Goal: Task Accomplishment & Management: Manage account settings

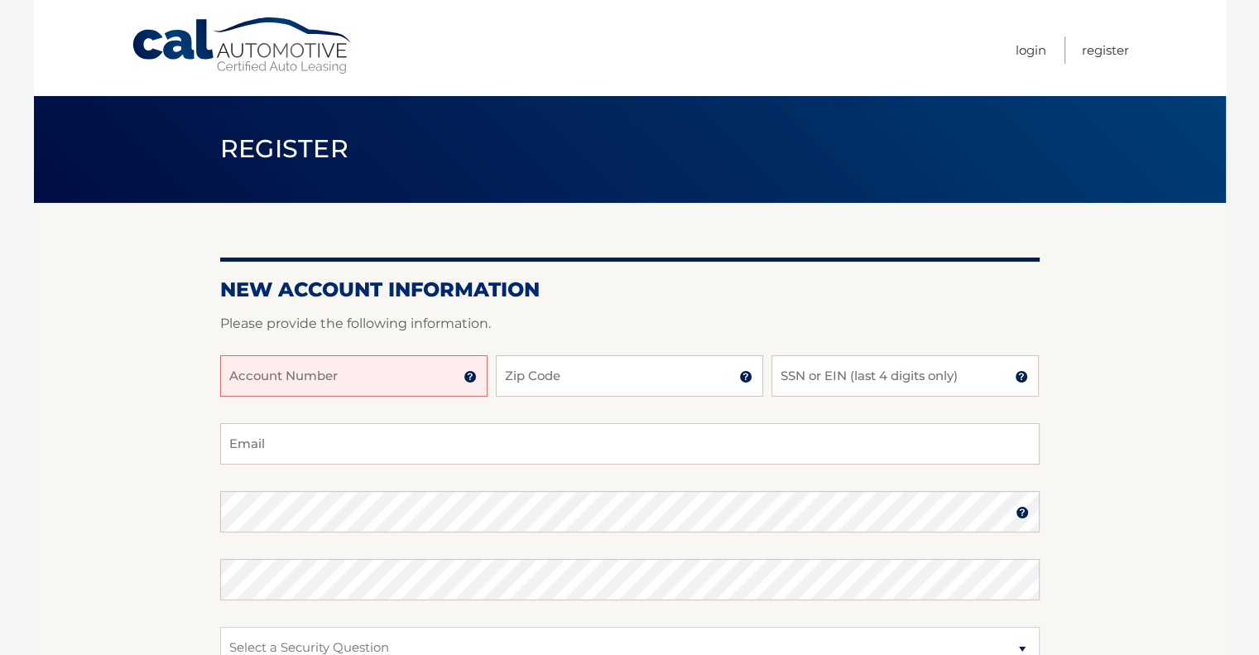
click at [387, 368] on input "Account Number" at bounding box center [353, 375] width 267 height 41
paste input "44456029935"
type input "44456029935"
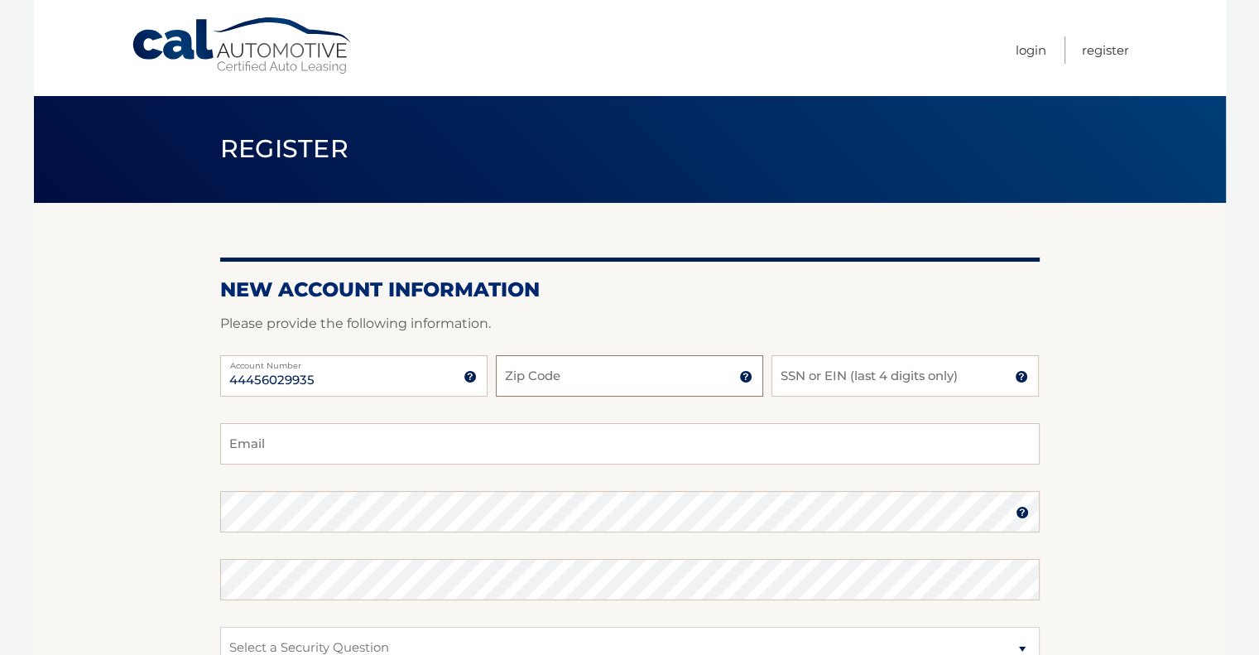
click at [551, 380] on input "Zip Code" at bounding box center [629, 375] width 267 height 41
type input "07057"
type input "2132"
type input "shenachanel218@gmail.com"
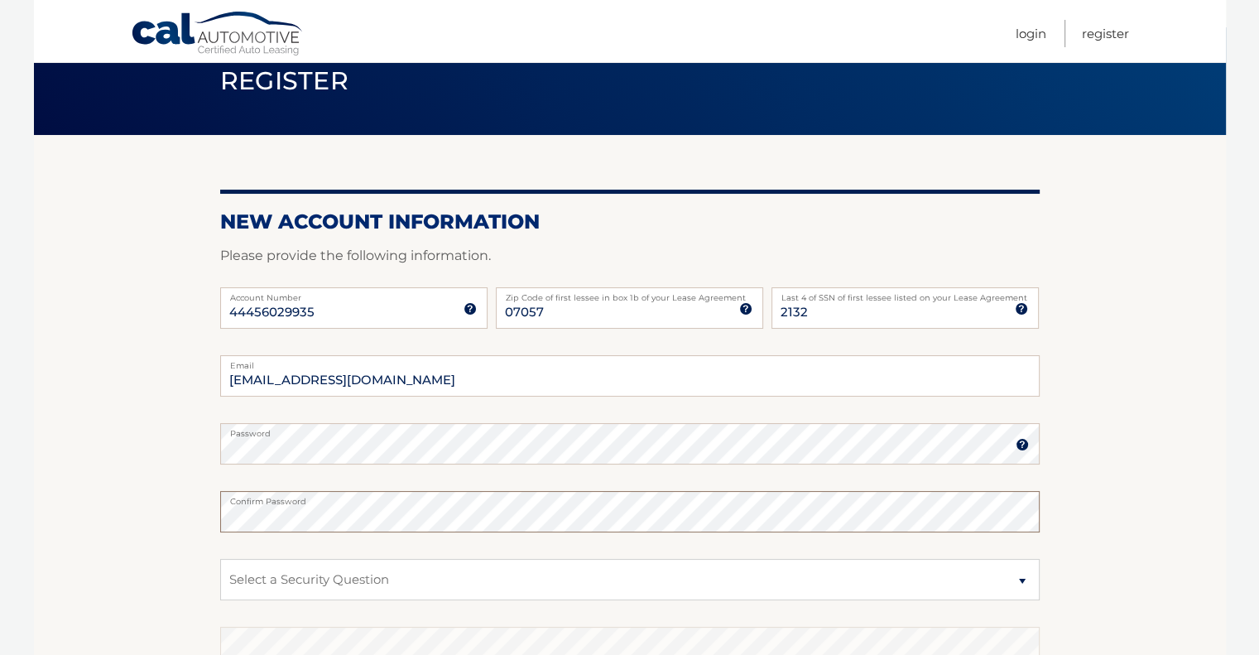
scroll to position [320, 0]
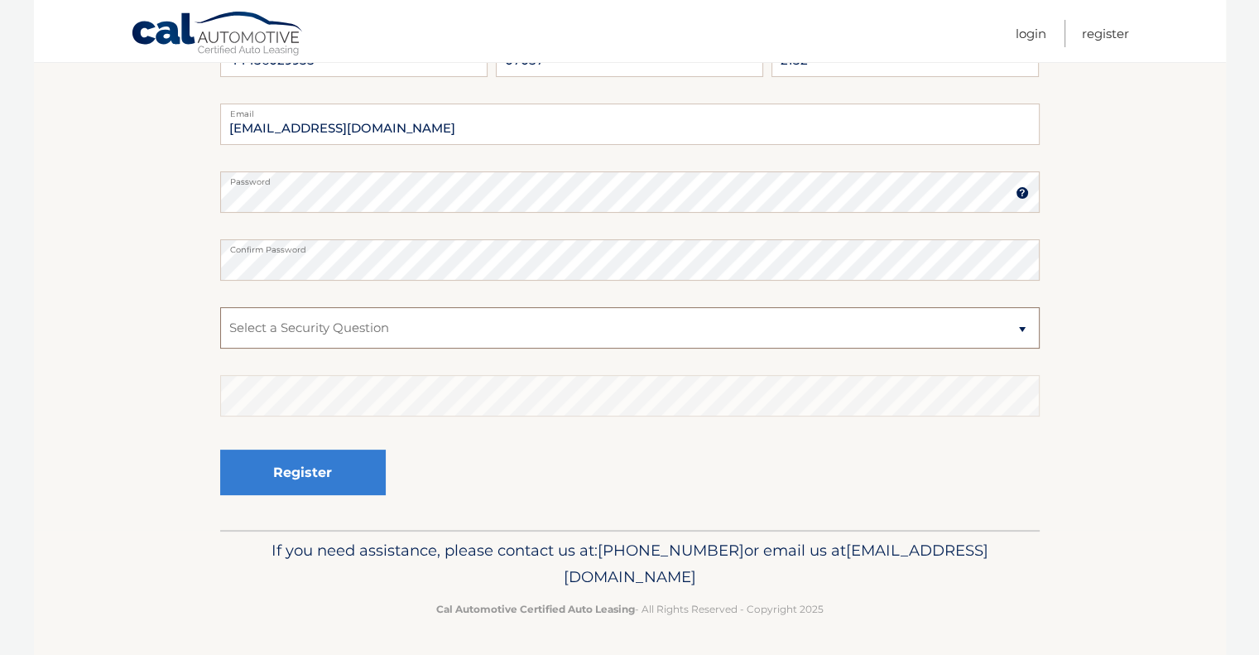
click at [338, 324] on select "Select a Security Question What was the name of your elementary school? What is…" at bounding box center [630, 327] width 820 height 41
select select "2"
click at [220, 307] on select "Select a Security Question What was the name of your elementary school? What is…" at bounding box center [630, 327] width 820 height 41
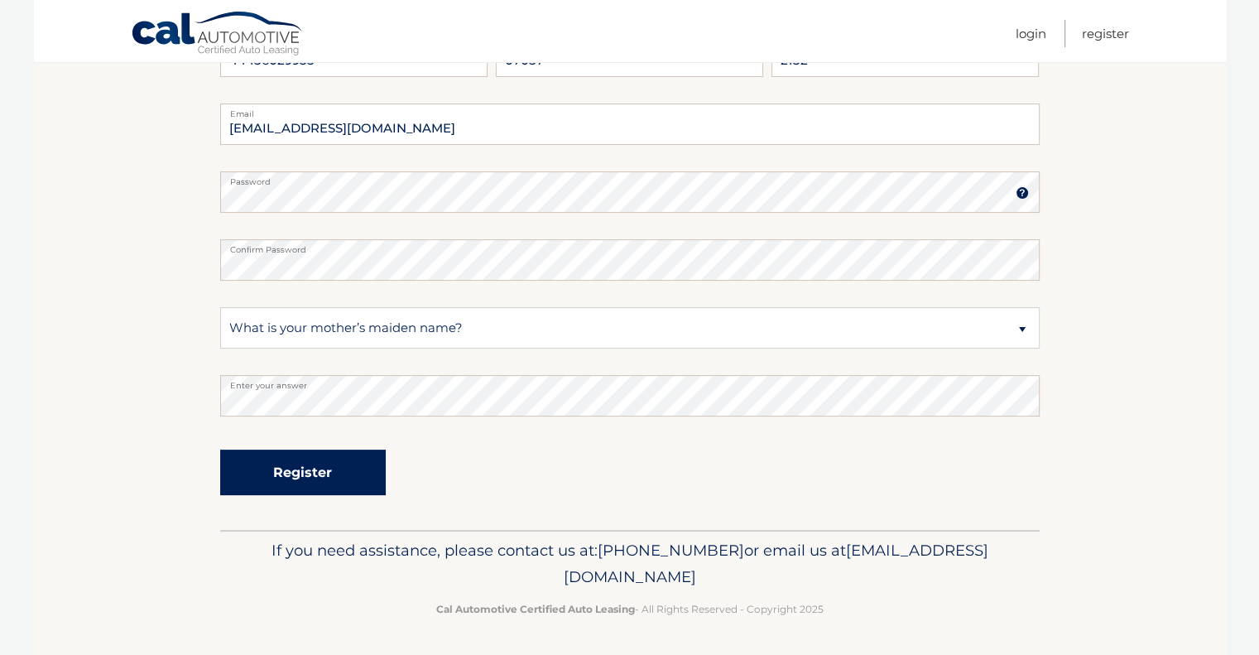
click at [301, 463] on button "Register" at bounding box center [303, 473] width 166 height 46
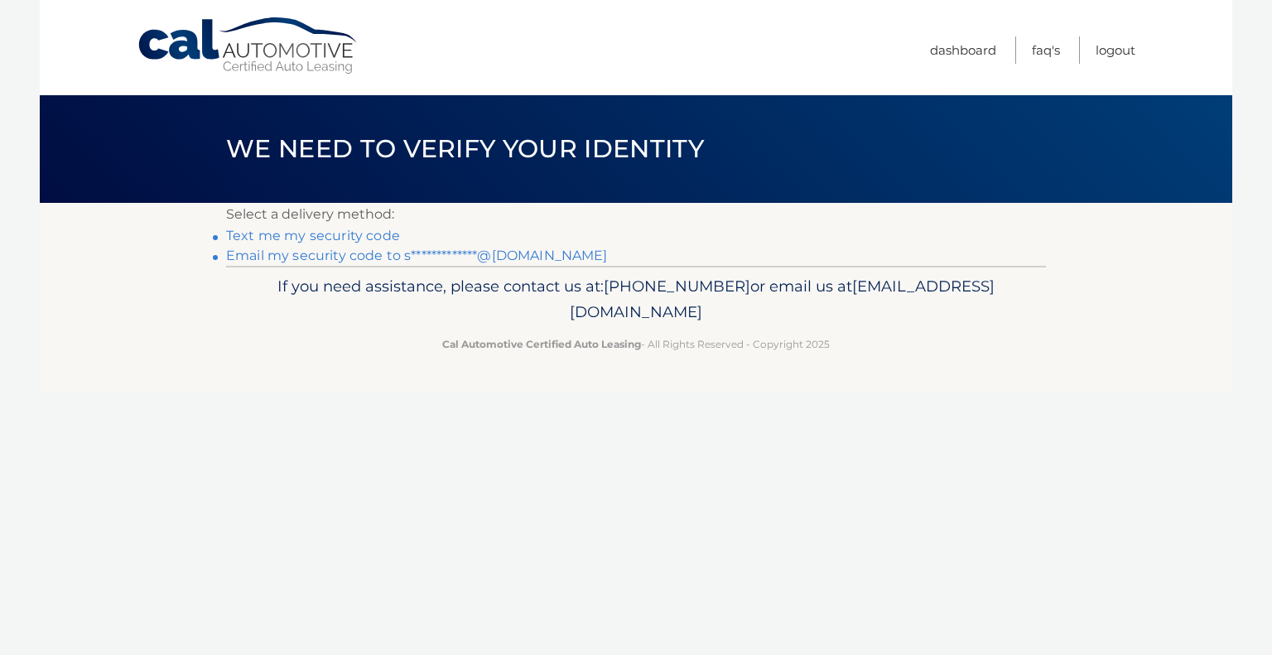
click at [319, 229] on link "Text me my security code" at bounding box center [313, 236] width 174 height 16
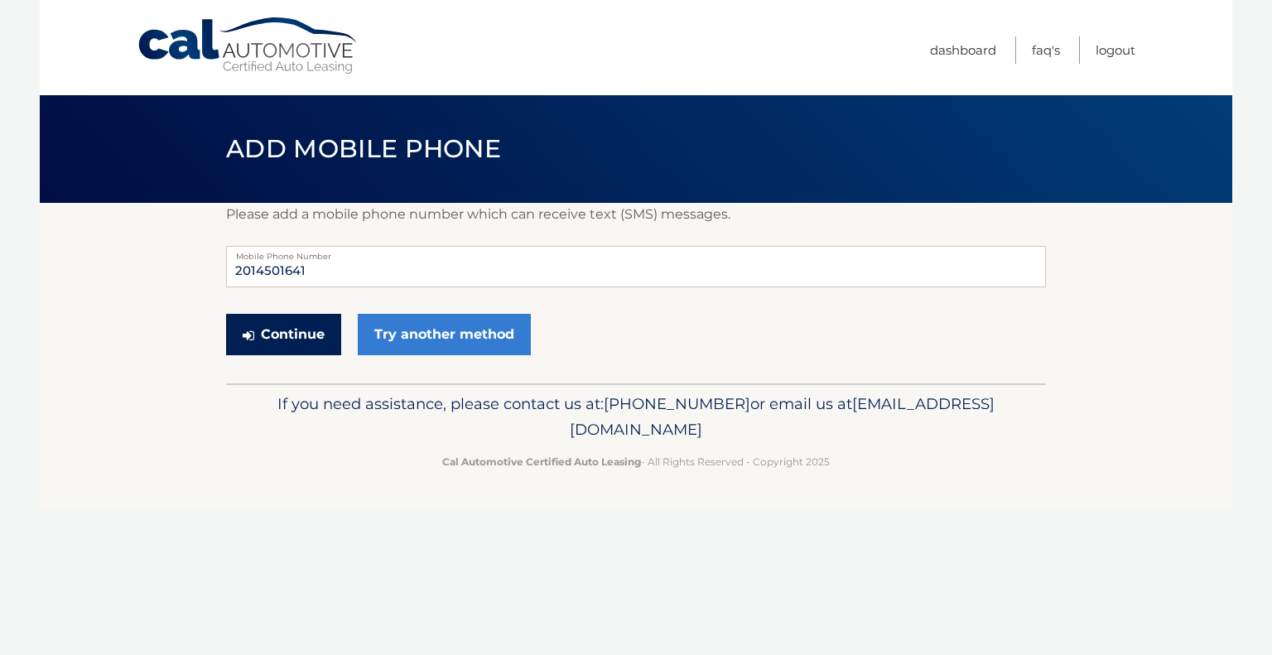
click at [287, 343] on button "Continue" at bounding box center [283, 334] width 115 height 41
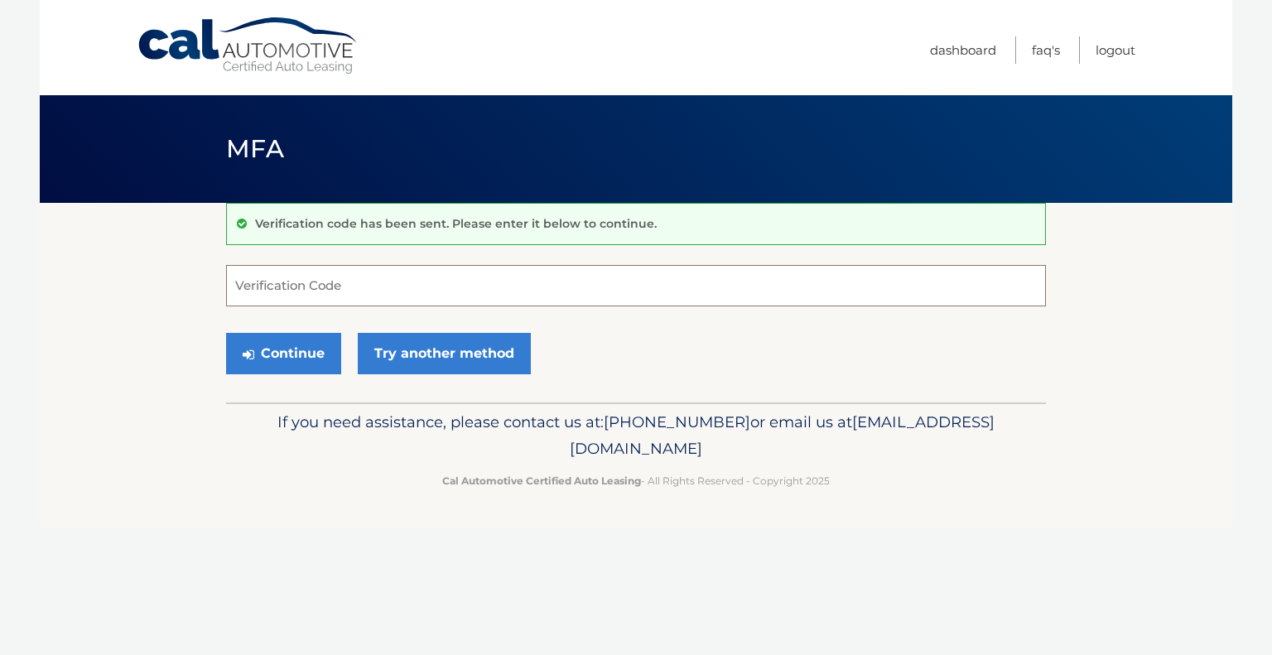
click at [355, 288] on input "Verification Code" at bounding box center [636, 285] width 820 height 41
type input "904035"
click at [272, 353] on button "Continue" at bounding box center [283, 353] width 115 height 41
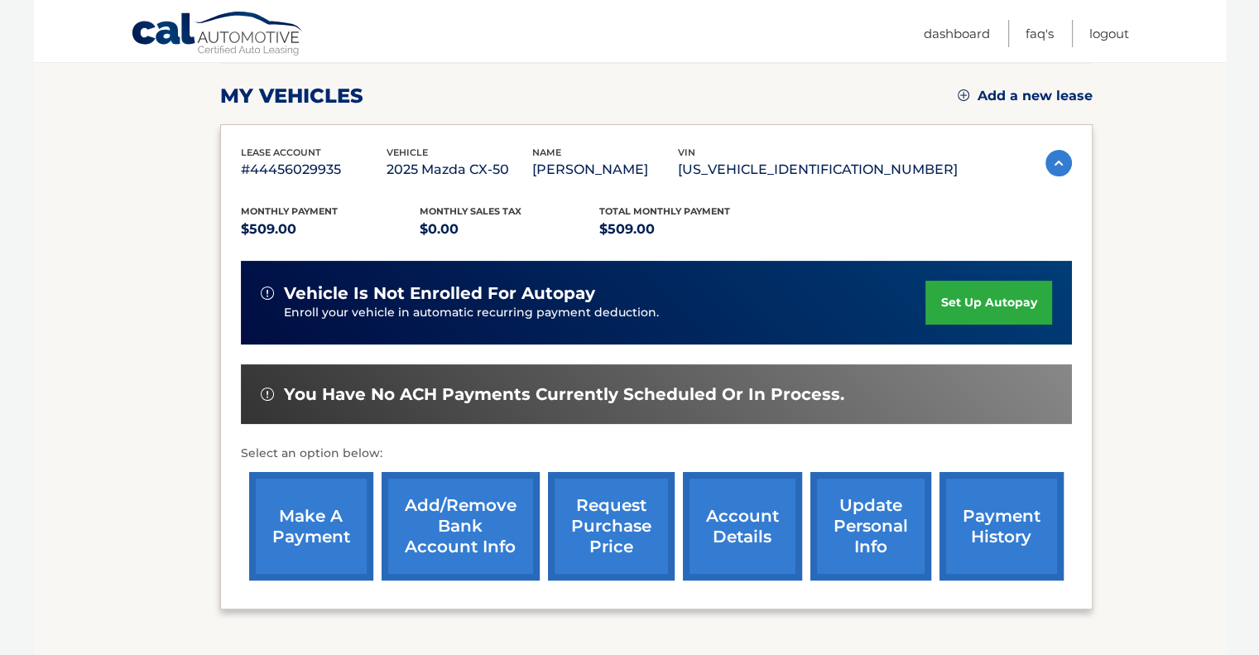
scroll to position [248, 0]
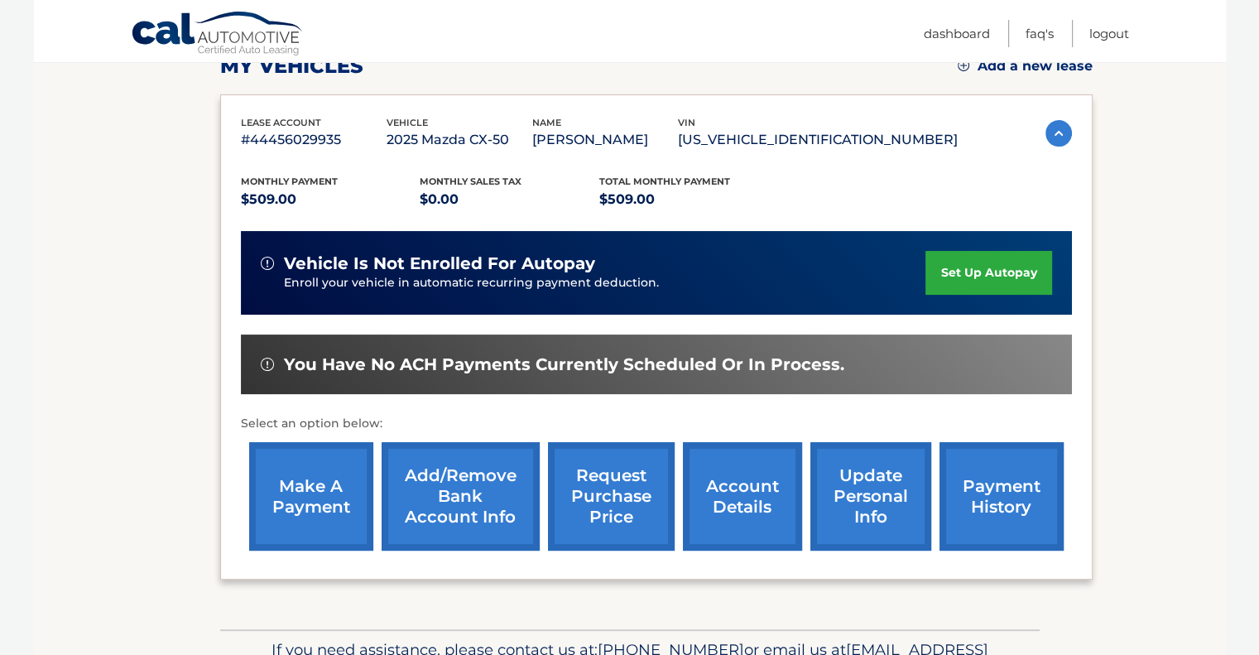
click at [308, 512] on link "make a payment" at bounding box center [311, 496] width 124 height 108
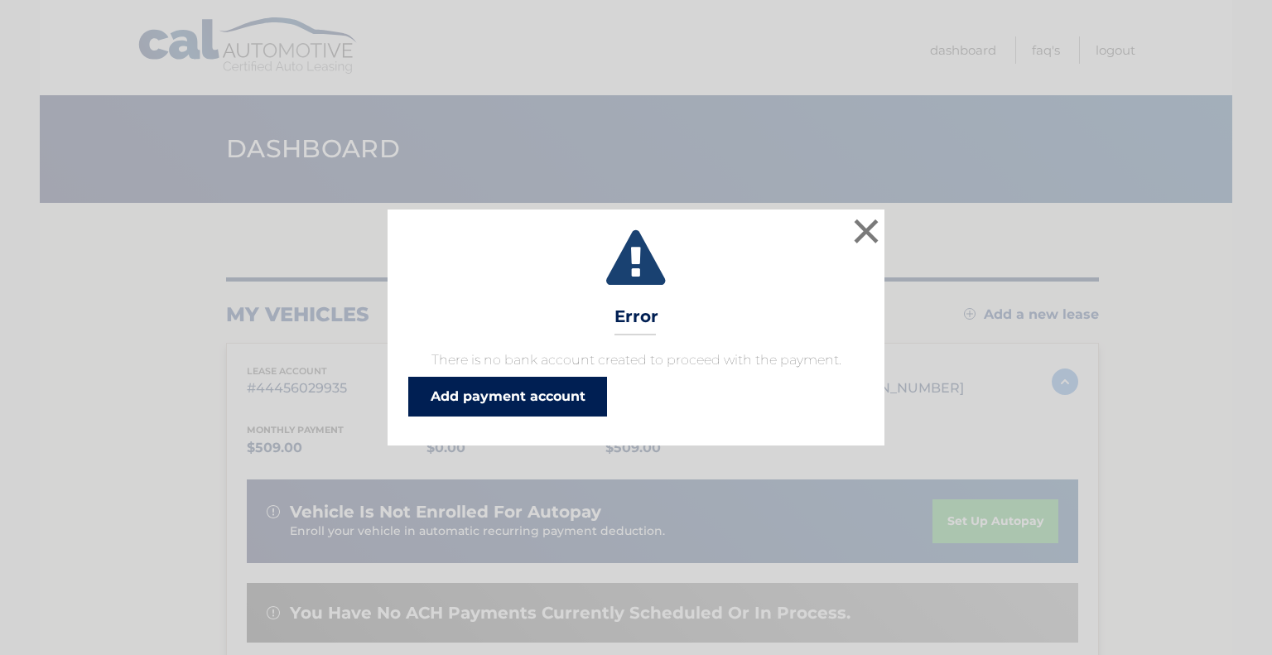
click at [492, 390] on link "Add payment account" at bounding box center [507, 397] width 199 height 40
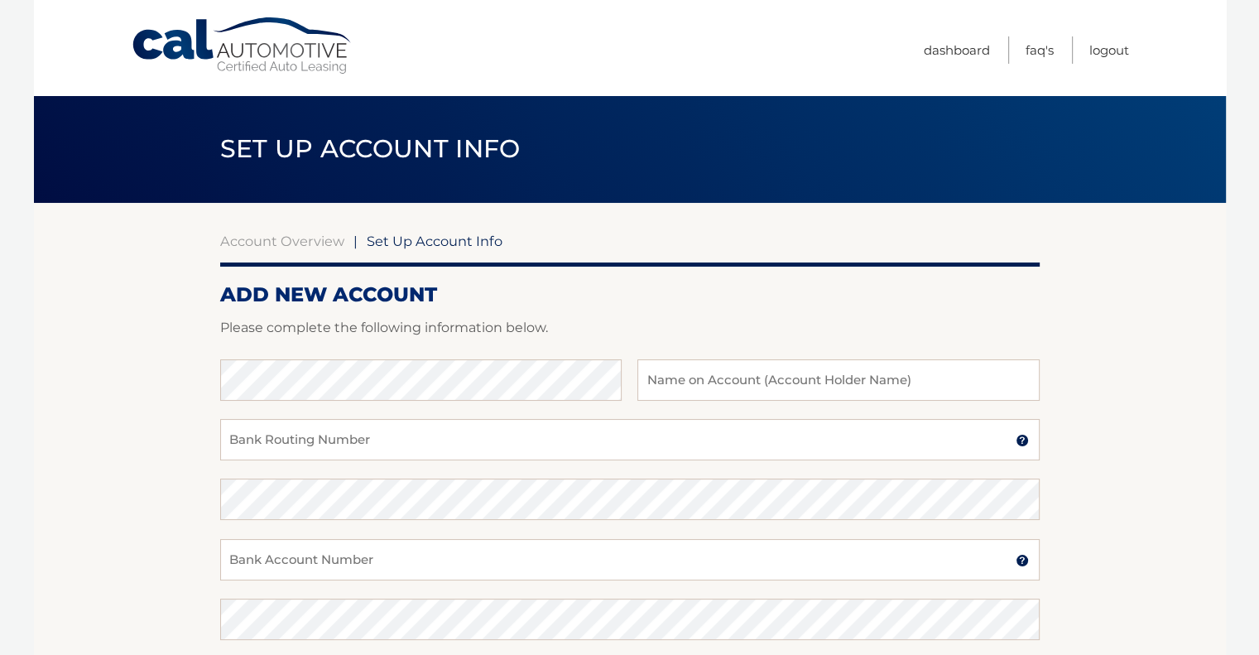
click at [451, 357] on div at bounding box center [630, 349] width 820 height 20
type input "[PERSON_NAME]"
click at [415, 444] on input "Bank Routing Number" at bounding box center [630, 439] width 820 height 41
click at [345, 443] on input "Bank Routing Number" at bounding box center [630, 439] width 820 height 41
paste input "021202337"
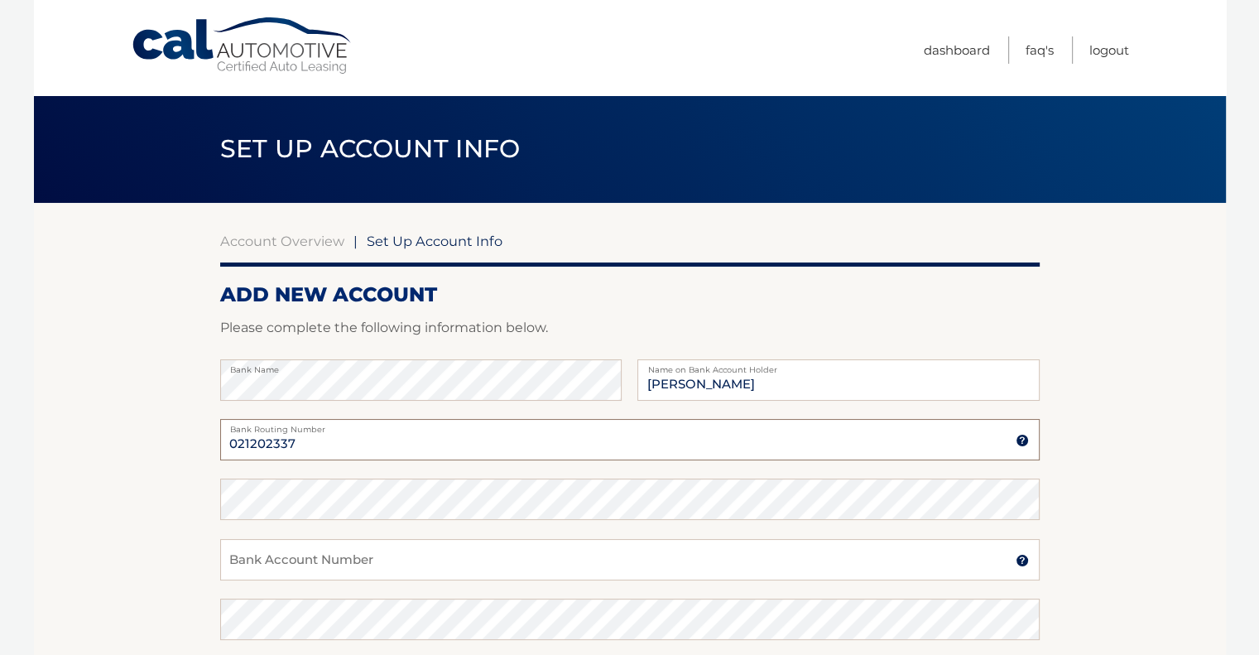
type input "021202337"
click at [326, 566] on input "Bank Account Number" at bounding box center [630, 559] width 820 height 41
click at [406, 564] on input "Bank Account Number" at bounding box center [630, 559] width 820 height 41
paste input "889207921"
type input "889207921"
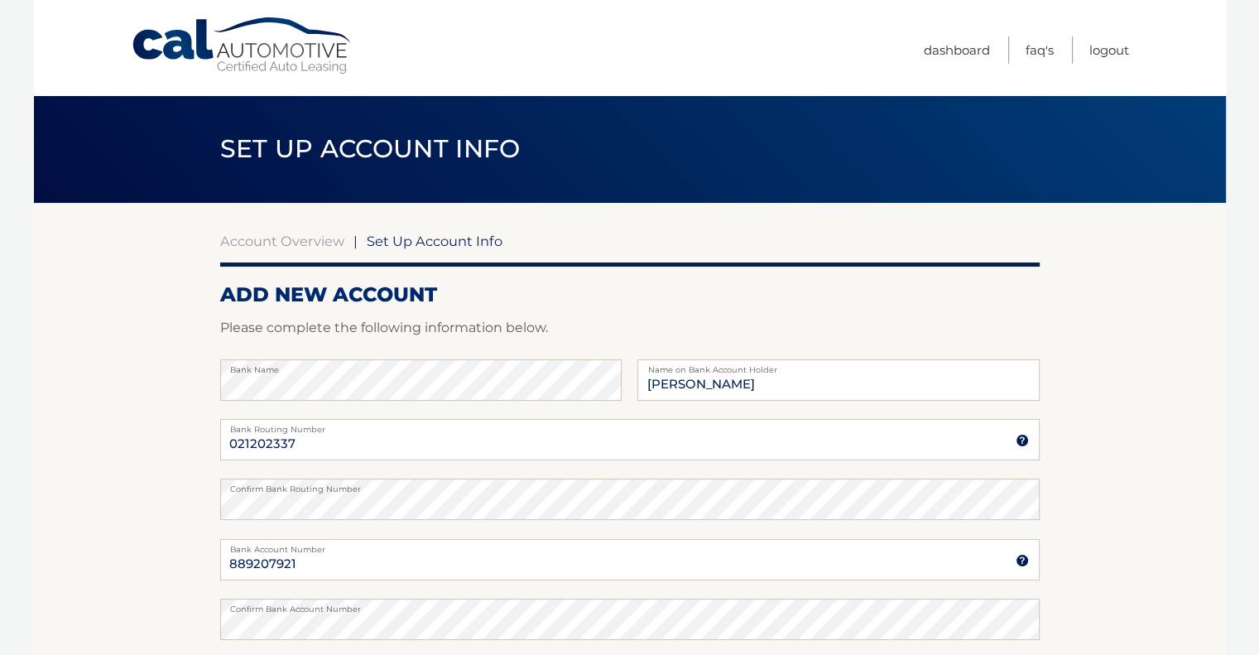
click at [162, 582] on section "Account Overview | Set Up Account Info ADD NEW ACCOUNT Please complete the foll…" at bounding box center [630, 519] width 1192 height 632
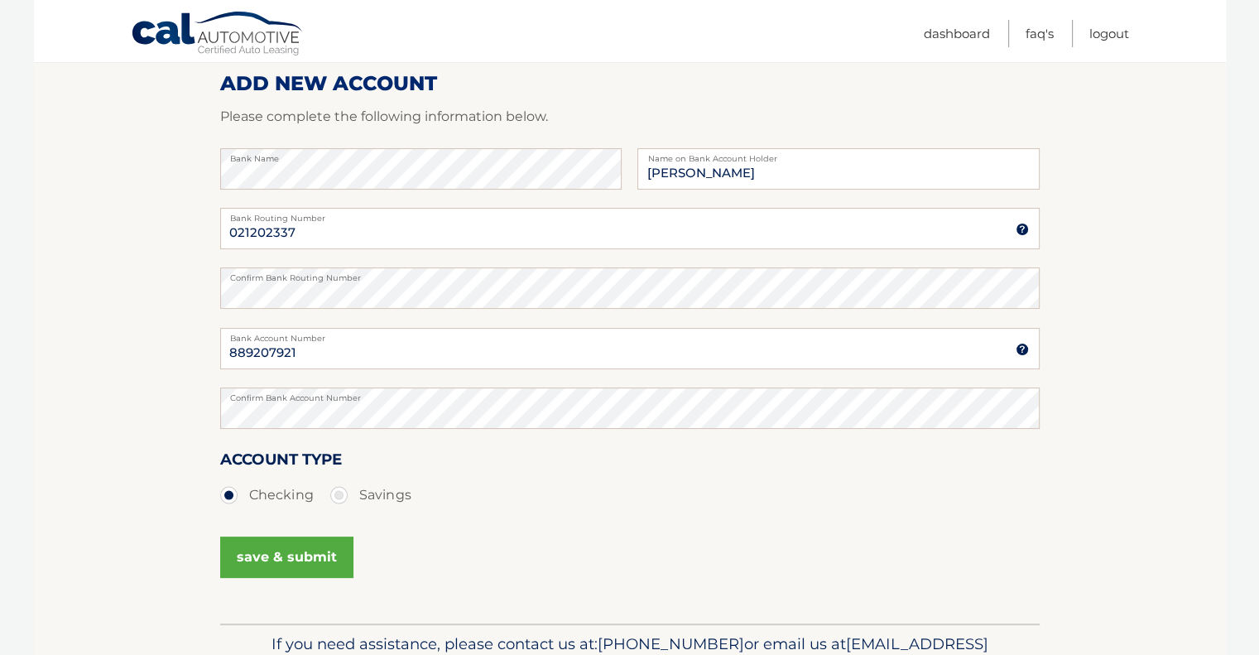
scroll to position [248, 0]
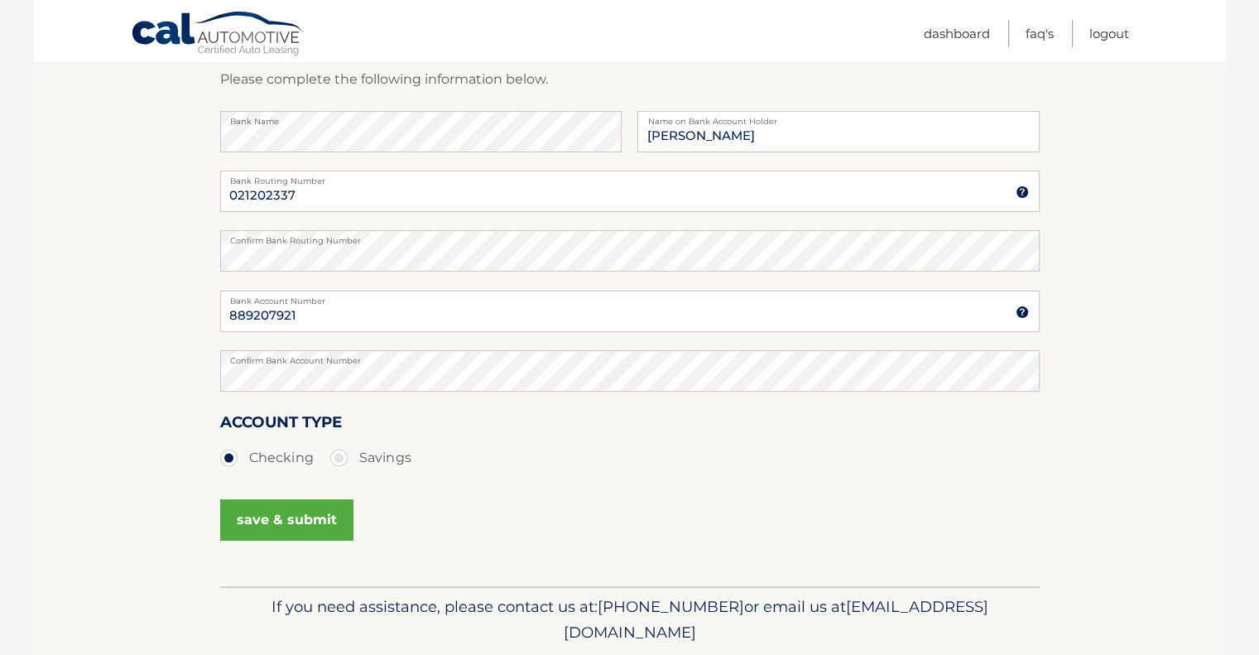
click at [322, 517] on button "save & submit" at bounding box center [286, 519] width 133 height 41
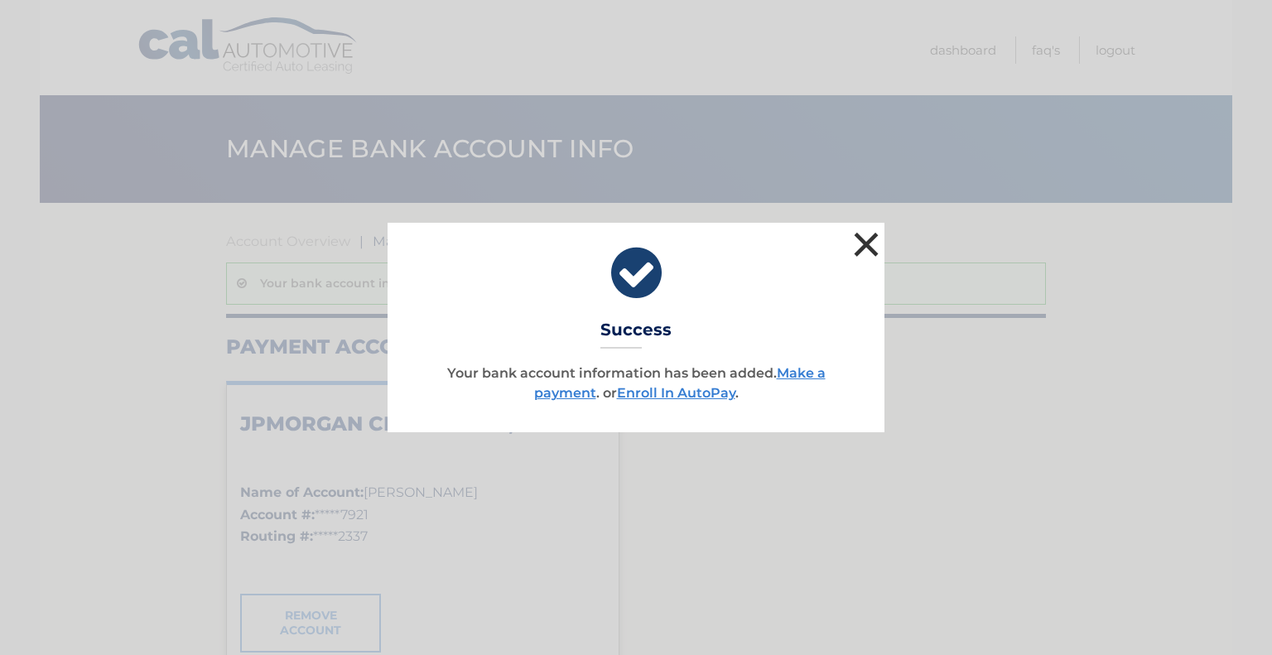
drag, startPoint x: 859, startPoint y: 238, endPoint x: 810, endPoint y: 389, distance: 158.6
click at [811, 388] on div "× Success Your bank account information has been added. Make a payment . or Enr…" at bounding box center [635, 327] width 497 height 209
click at [791, 373] on link "Make a payment" at bounding box center [679, 383] width 291 height 36
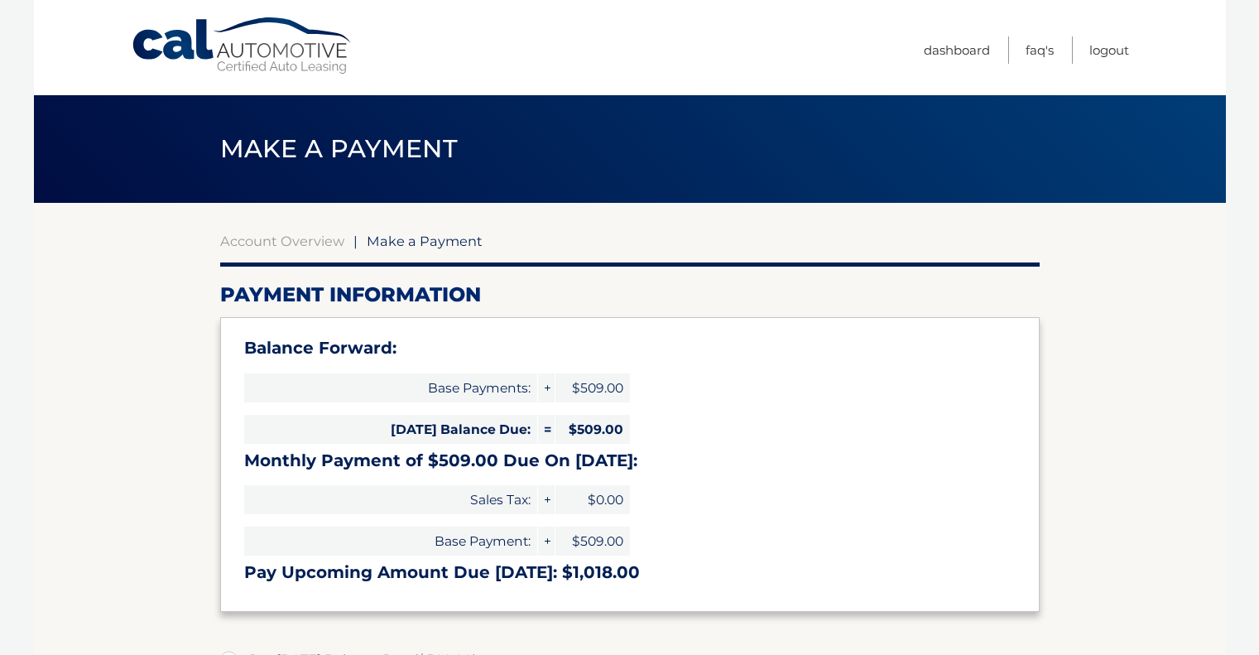
select select "NTA3NzEzYjQtYzAyYS00MmFhLTljMDMtMmM3MDkyYWE3NDQy"
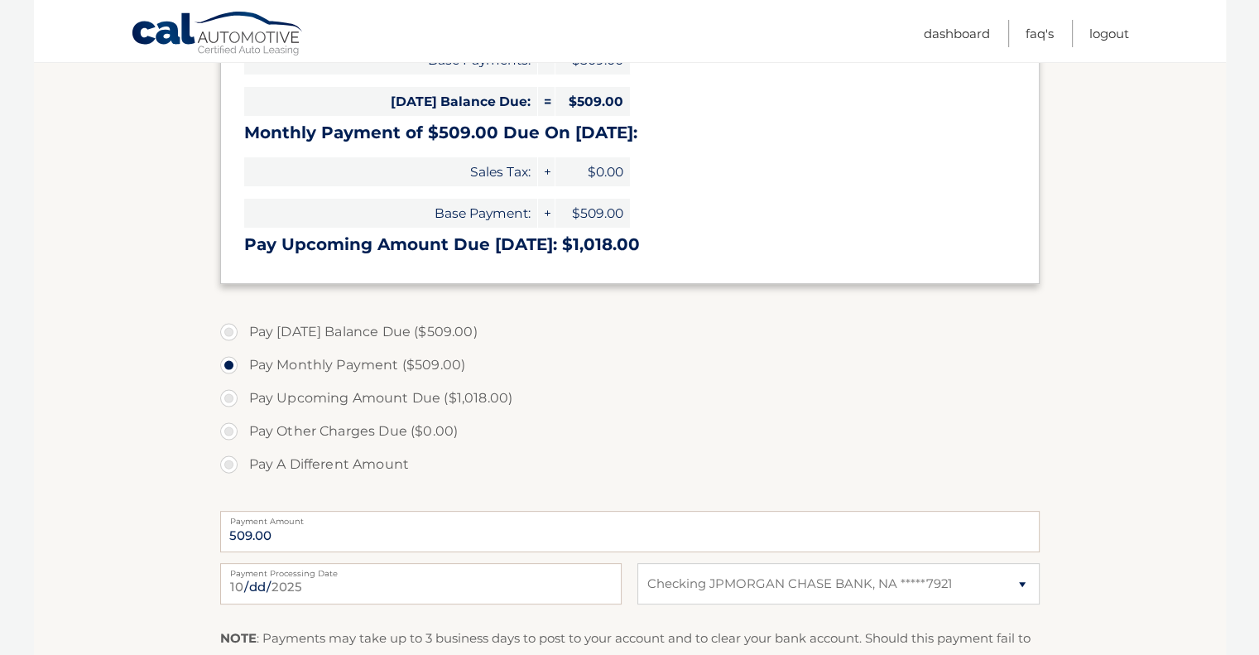
scroll to position [331, 0]
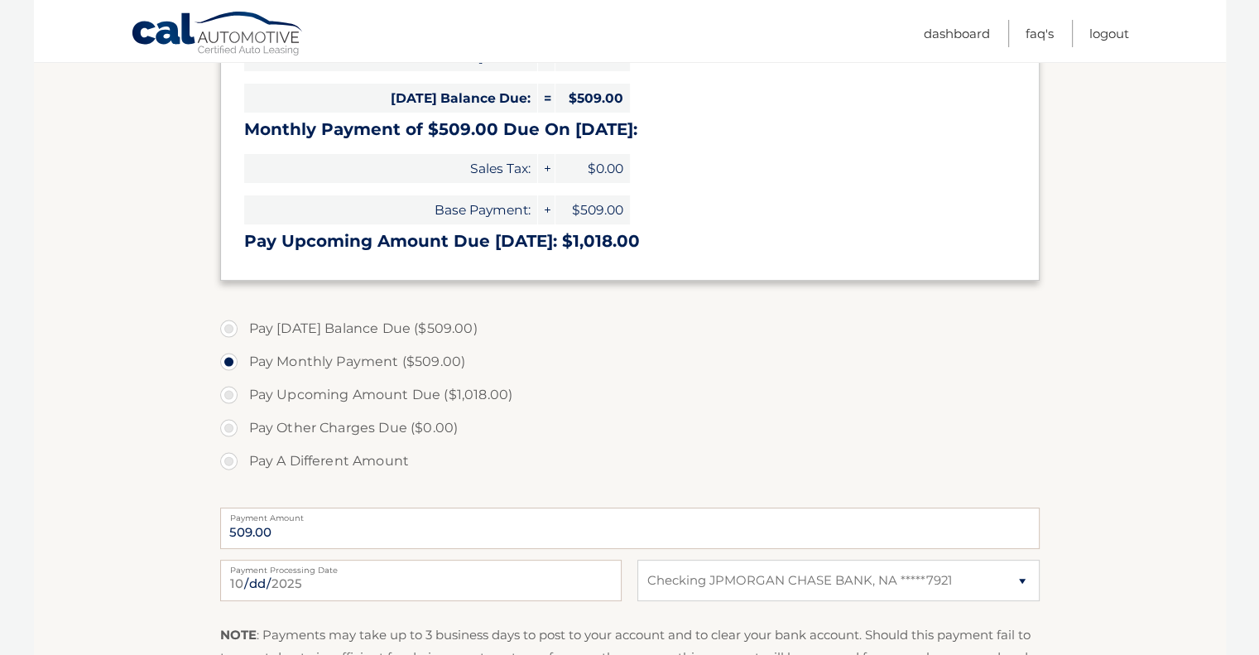
click at [339, 330] on label "Pay [DATE] Balance Due ($509.00)" at bounding box center [630, 328] width 820 height 33
click at [243, 330] on input "Pay [DATE] Balance Due ($509.00)" at bounding box center [235, 325] width 17 height 26
radio input "true"
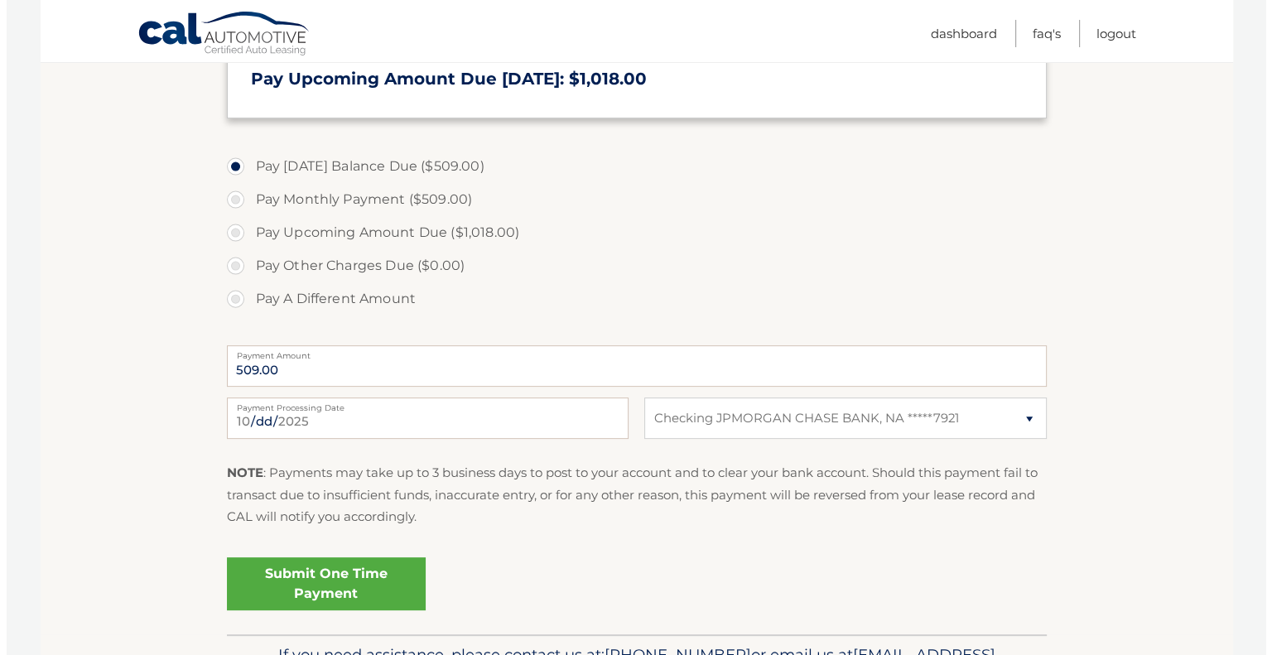
scroll to position [497, 0]
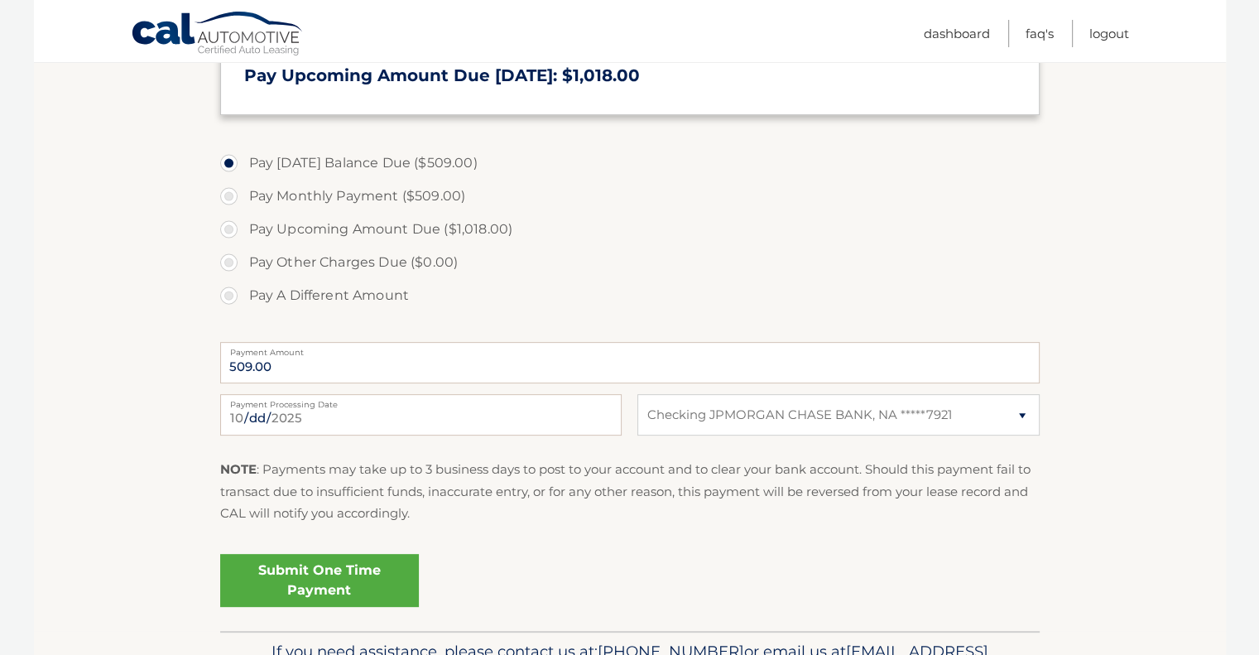
click at [358, 595] on link "Submit One Time Payment" at bounding box center [319, 580] width 199 height 53
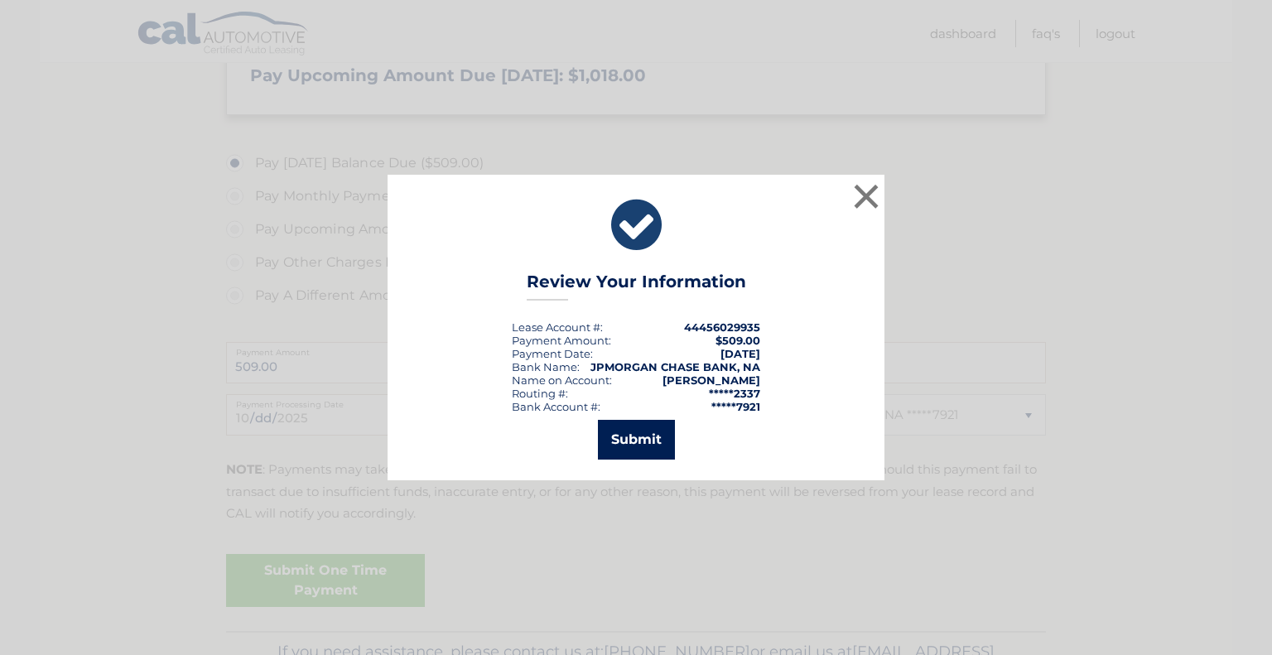
click at [646, 450] on button "Submit" at bounding box center [636, 440] width 77 height 40
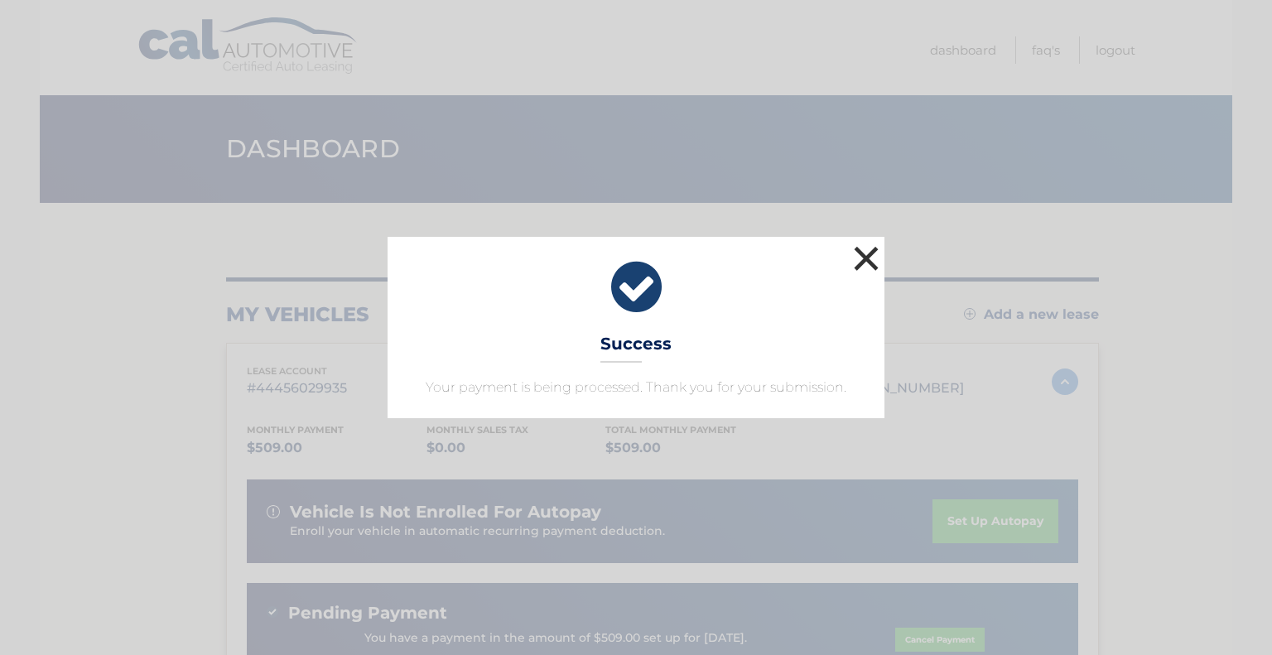
click at [868, 262] on button "×" at bounding box center [865, 258] width 33 height 33
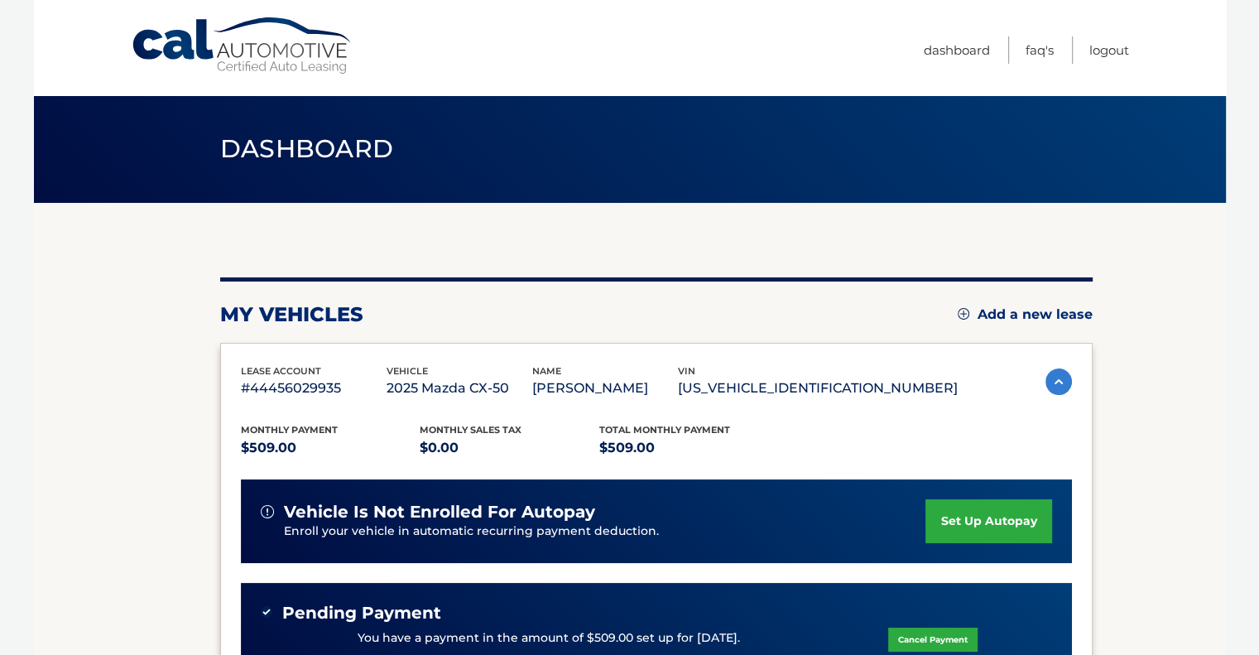
click at [989, 519] on link "set up autopay" at bounding box center [989, 521] width 126 height 44
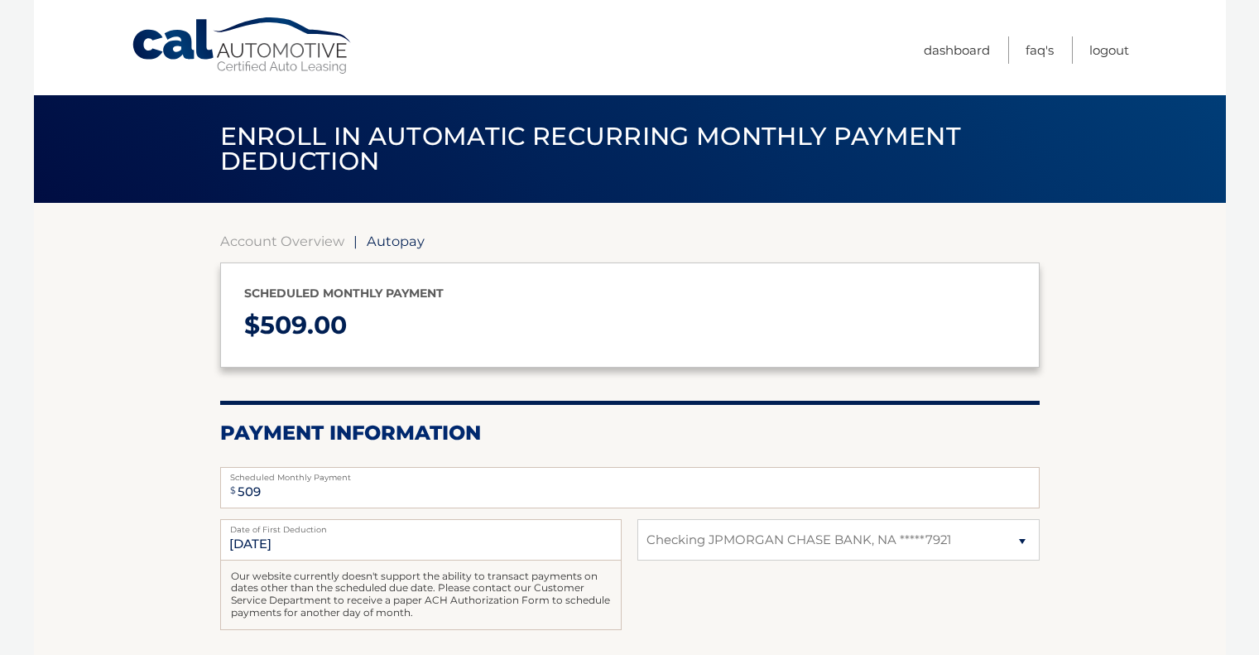
select select "NTA3NzEzYjQtYzAyYS00MmFhLTljMDMtMmM3MDkyYWE3NDQy"
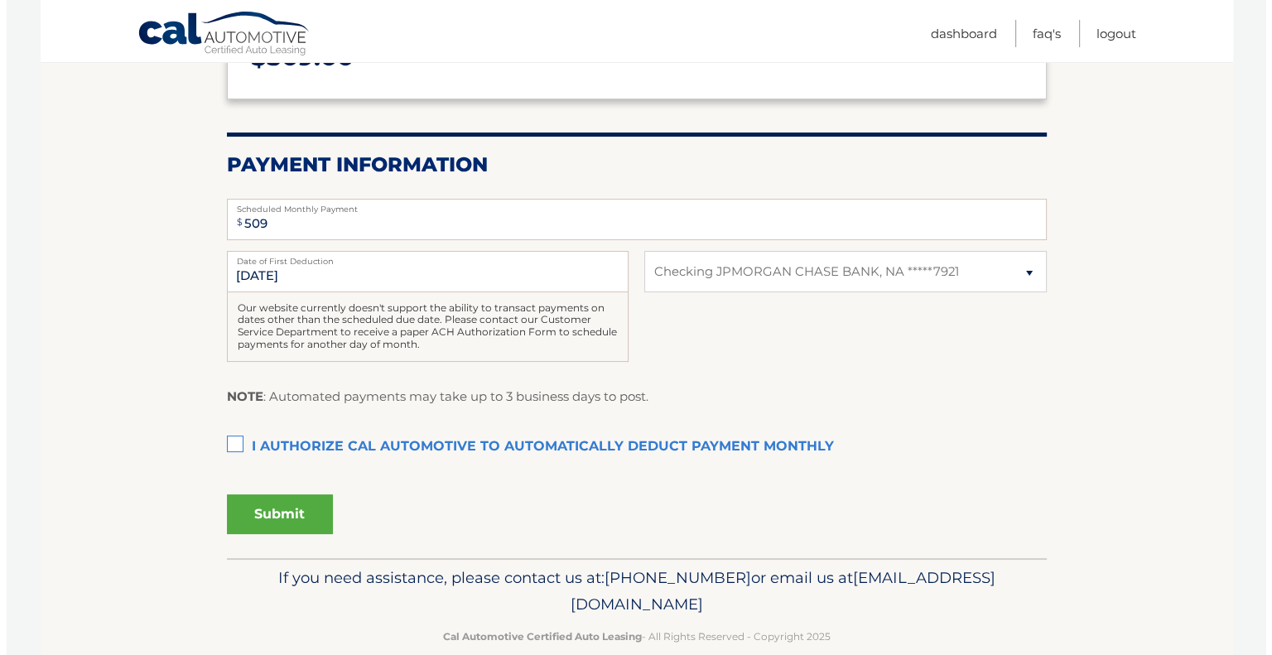
scroll to position [295, 0]
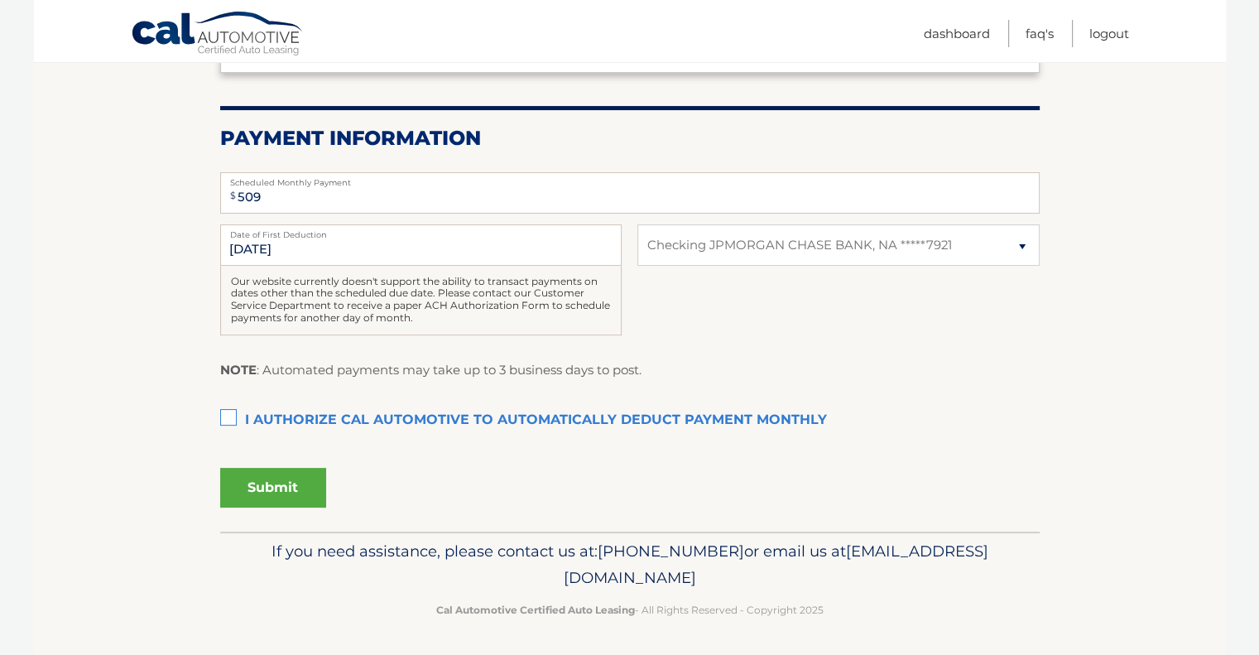
click at [235, 414] on label "I authorize cal automotive to automatically deduct payment monthly This checkbo…" at bounding box center [630, 420] width 820 height 33
click at [0, 0] on input "I authorize cal automotive to automatically deduct payment monthly This checkbo…" at bounding box center [0, 0] width 0 height 0
click at [269, 487] on button "Submit" at bounding box center [273, 488] width 106 height 40
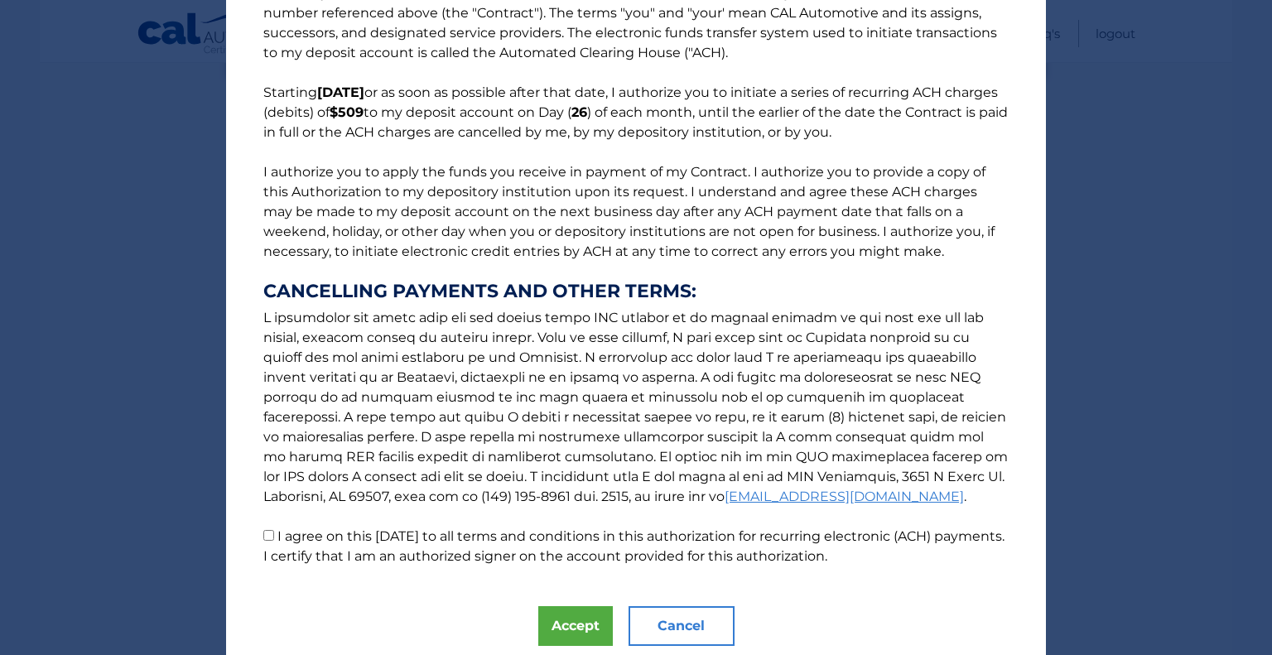
scroll to position [127, 0]
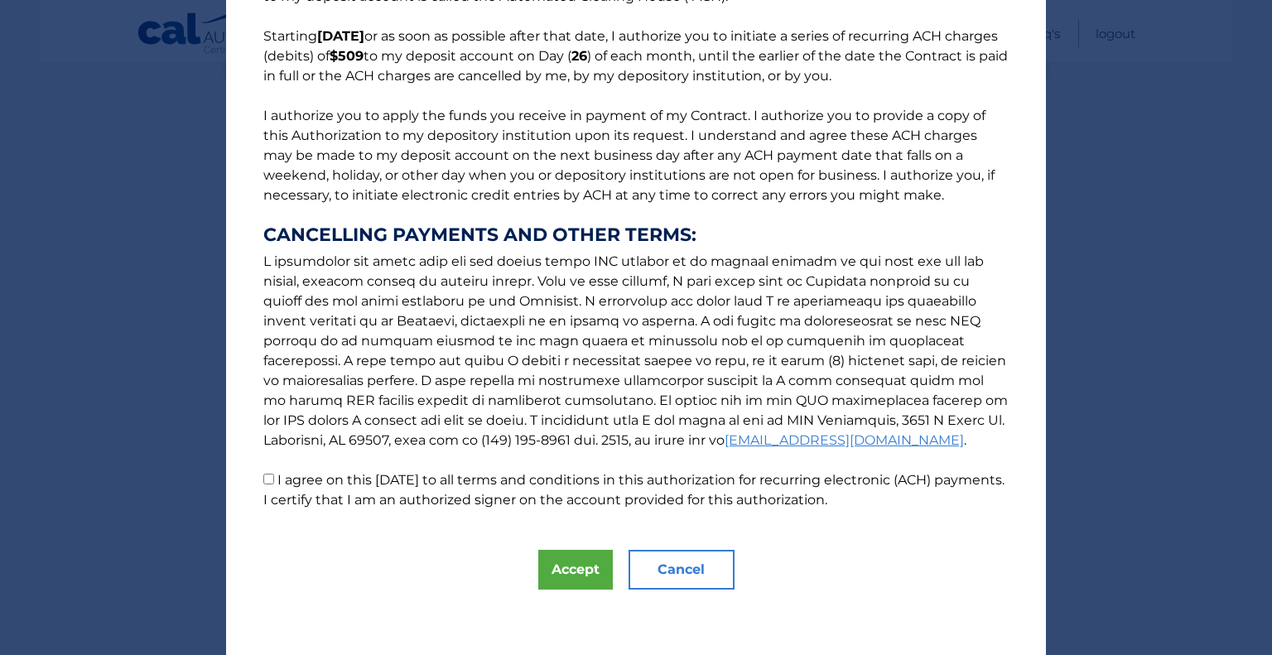
click at [384, 488] on p "The words "I" "me" and "my" mean any identified Customer who signs this Authori…" at bounding box center [636, 208] width 778 height 603
click at [263, 479] on input "I agree on this [DATE] to all terms and conditions in this authorization for re…" at bounding box center [268, 479] width 11 height 11
checkbox input "true"
click at [565, 560] on button "Accept" at bounding box center [575, 570] width 75 height 40
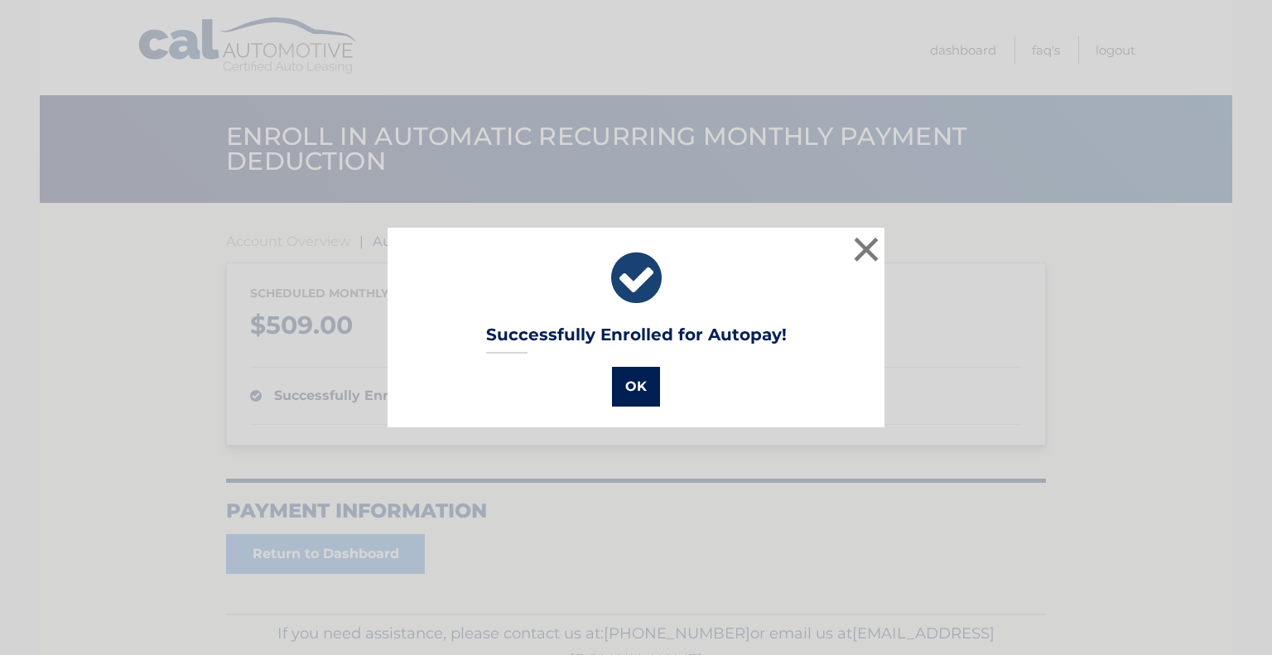
click at [638, 382] on button "OK" at bounding box center [636, 387] width 48 height 40
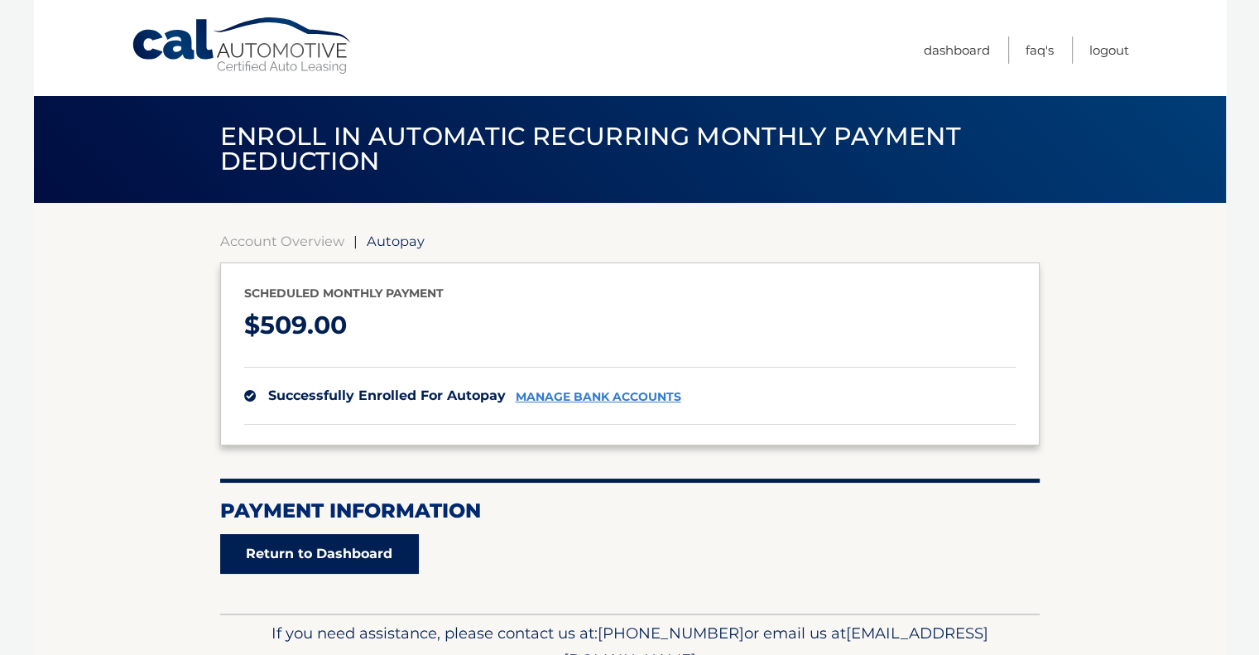
click at [344, 554] on link "Return to Dashboard" at bounding box center [319, 554] width 199 height 40
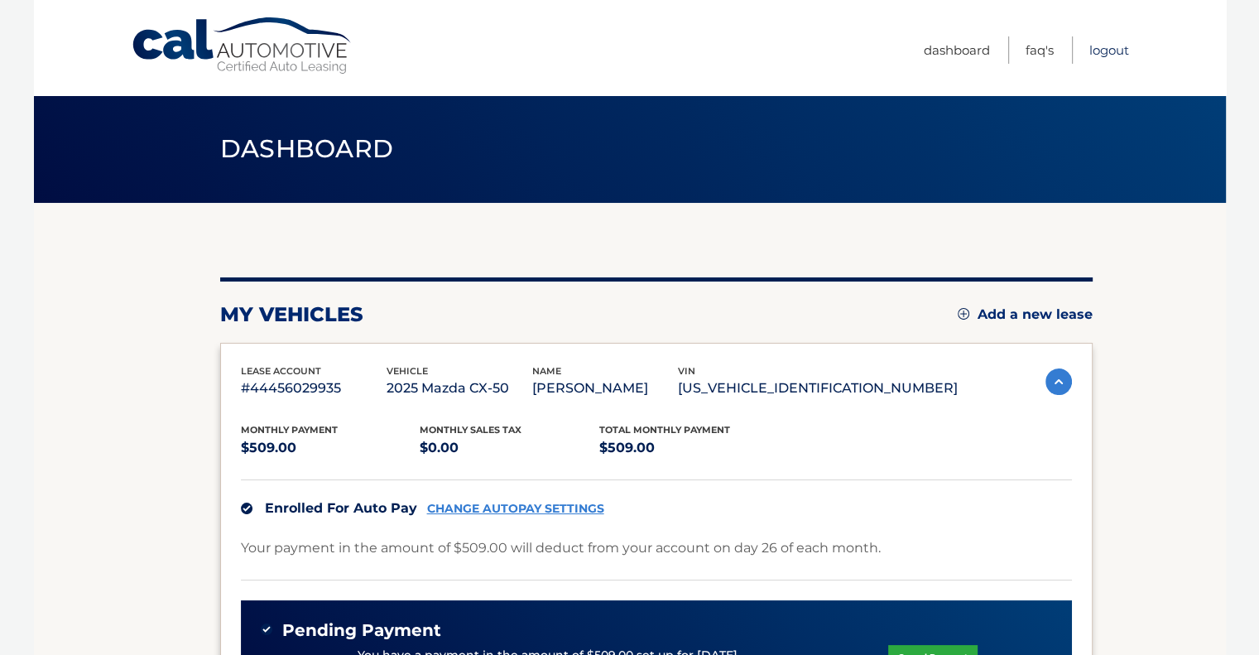
click at [1121, 46] on link "Logout" at bounding box center [1109, 49] width 40 height 27
